Goal: Answer question/provide support: Share knowledge or assist other users

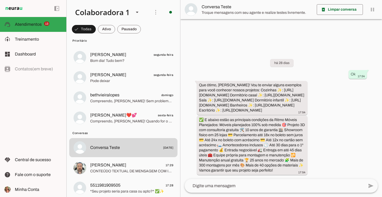
scroll to position [339, 0]
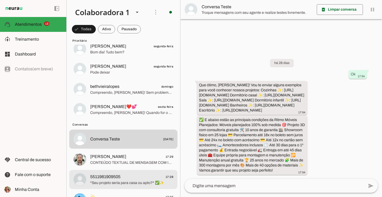
drag, startPoint x: 134, startPoint y: 174, endPoint x: 212, endPoint y: 155, distance: 79.7
click at [134, 174] on span "5511981909505 17:28" at bounding box center [131, 176] width 83 height 7
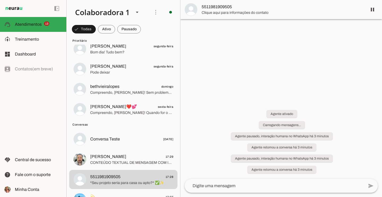
scroll to position [69, 0]
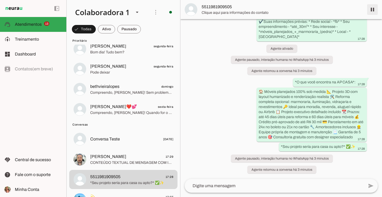
click at [375, 7] on span at bounding box center [372, 9] width 13 height 13
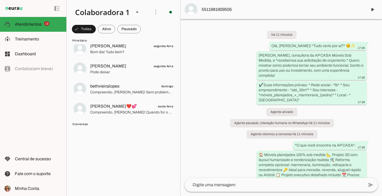
scroll to position [0, 0]
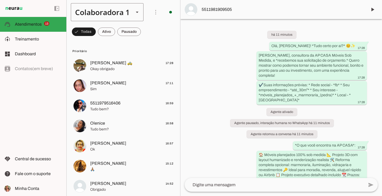
click at [101, 15] on div "Colaboradora 1" at bounding box center [100, 12] width 59 height 18
click at [146, 37] on slot at bounding box center [178, 34] width 65 height 6
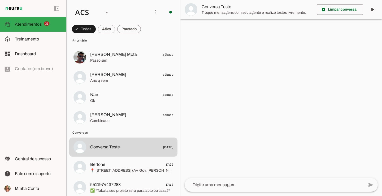
scroll to position [859, 0]
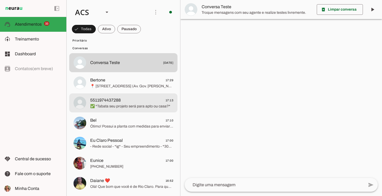
click at [115, 105] on span "✅ *Tabata seu projeto será para apto ou casa?*" at bounding box center [131, 106] width 83 height 5
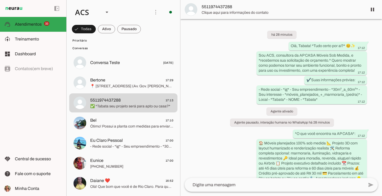
scroll to position [96, 0]
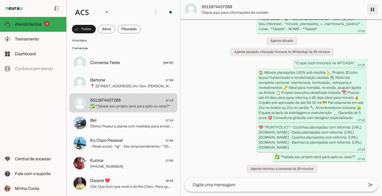
click at [373, 11] on span at bounding box center [372, 9] width 13 height 13
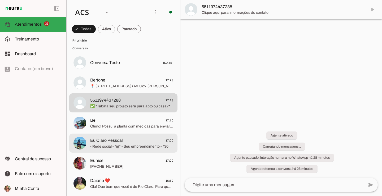
scroll to position [0, 0]
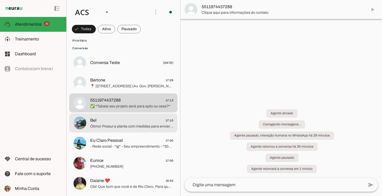
click at [120, 128] on span "Ótimo! Possui a planta com medidas para enviar aqui?" at bounding box center [131, 126] width 83 height 5
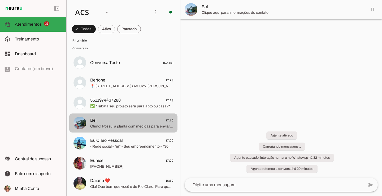
scroll to position [118, 0]
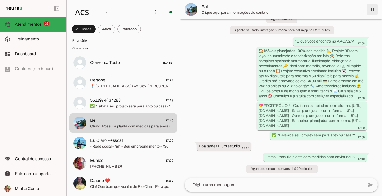
click at [369, 11] on span at bounding box center [372, 9] width 13 height 13
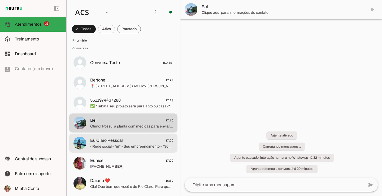
scroll to position [0, 0]
click at [102, 142] on span "Eu Claro Pessoal" at bounding box center [106, 141] width 33 height 6
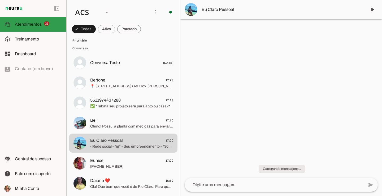
click at [28, 29] on md-item "support_agent Atendimentos Atendimentos 33" at bounding box center [33, 24] width 66 height 15
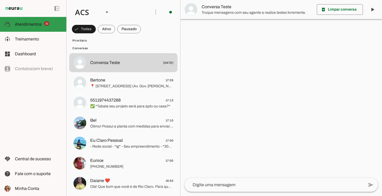
scroll to position [456, 0]
